Goal: Find specific page/section: Find specific page/section

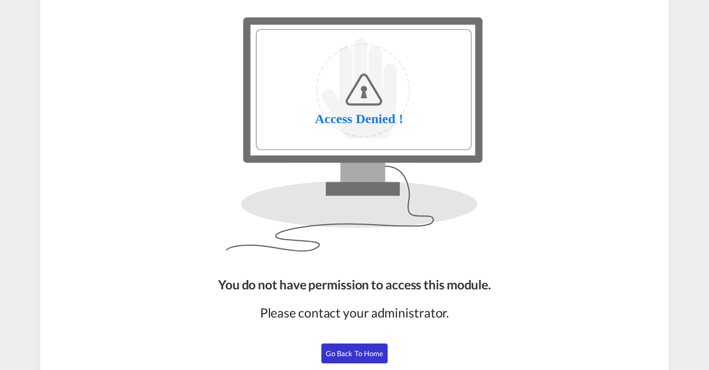
scroll to position [100, 0]
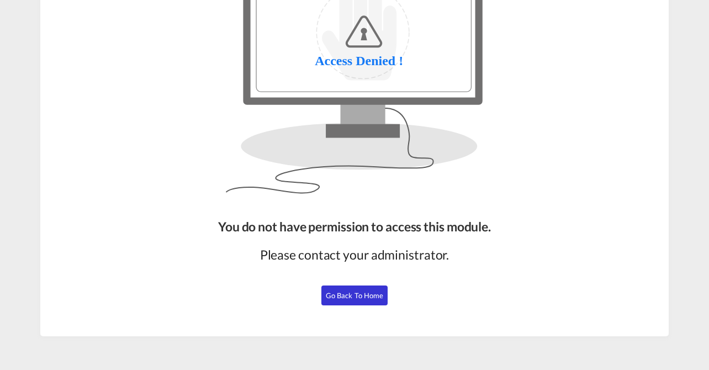
click at [351, 294] on span "Go Back to Home" at bounding box center [355, 295] width 58 height 9
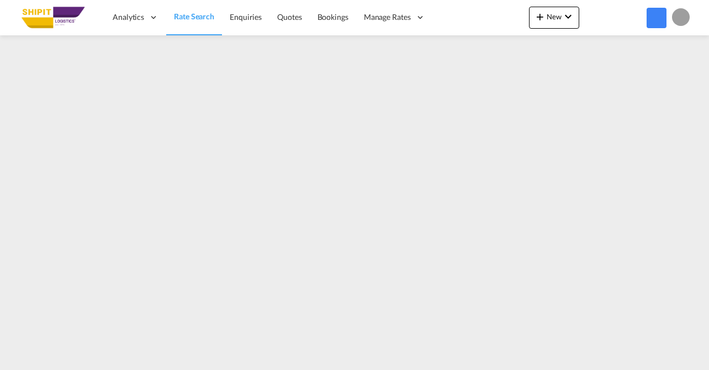
scroll to position [99, 0]
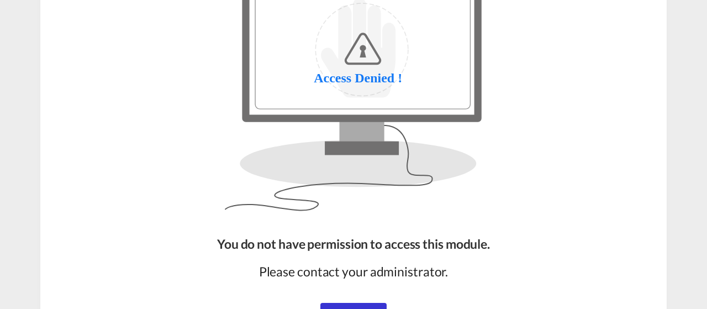
scroll to position [161, 0]
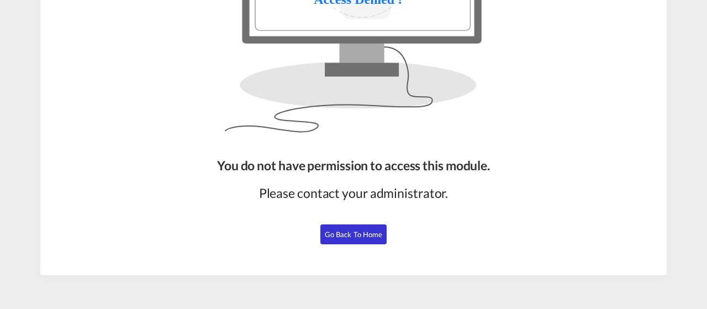
click at [335, 236] on span "Go Back to Home" at bounding box center [354, 234] width 58 height 9
